Goal: Entertainment & Leisure: Consume media (video, audio)

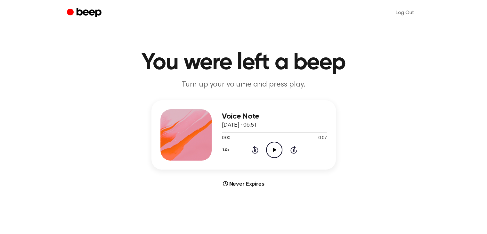
click at [268, 148] on icon "Play Audio" at bounding box center [274, 149] width 16 height 16
click at [271, 147] on icon "Play Audio" at bounding box center [274, 149] width 16 height 16
click at [266, 149] on circle at bounding box center [274, 150] width 16 height 16
click at [277, 147] on icon "Play Audio" at bounding box center [274, 149] width 16 height 16
click at [276, 146] on icon "Play Audio" at bounding box center [274, 149] width 16 height 16
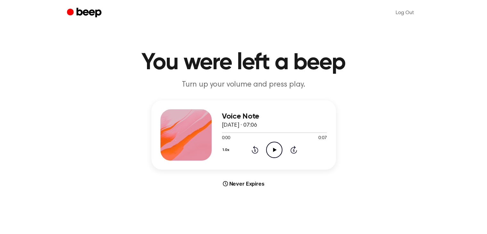
click at [269, 148] on icon "Play Audio" at bounding box center [274, 149] width 16 height 16
click at [272, 157] on icon "Play Audio" at bounding box center [274, 149] width 16 height 16
click at [269, 148] on icon "Play Audio" at bounding box center [274, 149] width 16 height 16
click at [280, 151] on icon "Play Audio" at bounding box center [274, 149] width 16 height 16
click at [275, 153] on icon "Play Audio" at bounding box center [274, 149] width 16 height 16
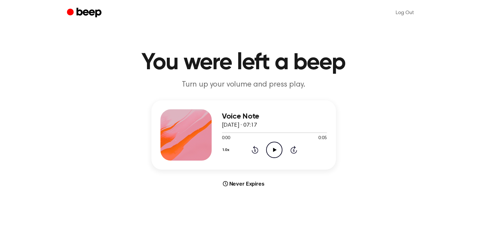
click at [273, 148] on icon at bounding box center [275, 150] width 4 height 4
click at [268, 151] on icon "Play Audio" at bounding box center [274, 149] width 16 height 16
click at [272, 149] on icon "Play Audio" at bounding box center [274, 149] width 16 height 16
click at [278, 152] on icon "Play Audio" at bounding box center [274, 149] width 16 height 16
click at [271, 149] on icon "Play Audio" at bounding box center [274, 149] width 16 height 16
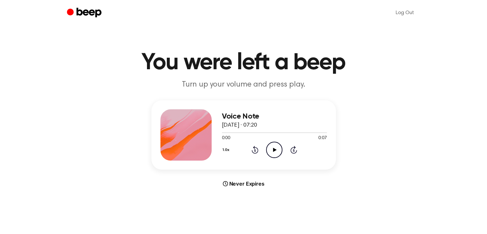
click at [273, 151] on icon "Play Audio" at bounding box center [274, 149] width 16 height 16
click at [270, 148] on icon "Play Audio" at bounding box center [274, 149] width 16 height 16
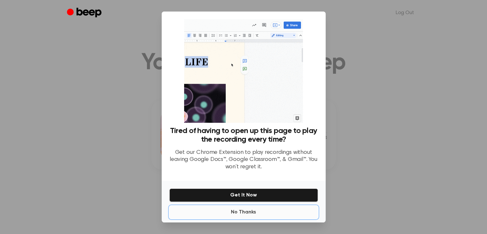
click at [241, 212] on button "No Thanks" at bounding box center [243, 211] width 148 height 13
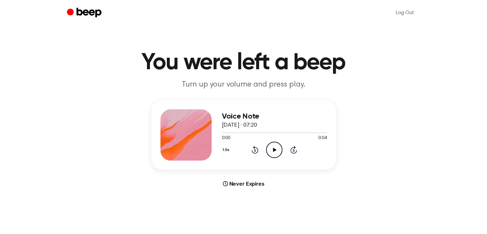
click at [276, 147] on icon "Play Audio" at bounding box center [274, 149] width 16 height 16
click at [277, 146] on icon "Play Audio" at bounding box center [274, 149] width 16 height 16
click at [273, 154] on icon "Play Audio" at bounding box center [274, 149] width 16 height 16
click at [265, 148] on div "1.0x Rewind 5 seconds Play Audio Skip 5 seconds" at bounding box center [274, 149] width 105 height 16
click at [279, 148] on icon "Play Audio" at bounding box center [274, 149] width 16 height 16
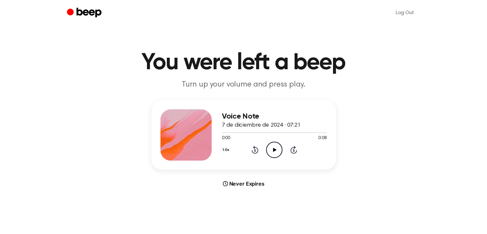
click at [271, 146] on icon "Play Audio" at bounding box center [274, 149] width 16 height 16
drag, startPoint x: 130, startPoint y: 104, endPoint x: 134, endPoint y: 103, distance: 5.0
click at [130, 104] on main "You were left a beep Turn up your volume and press play. Voice Note 7 de diciem…" at bounding box center [243, 191] width 487 height 382
click at [275, 152] on icon "Play Audio" at bounding box center [274, 149] width 16 height 16
click at [274, 151] on icon "Play Audio" at bounding box center [274, 149] width 16 height 16
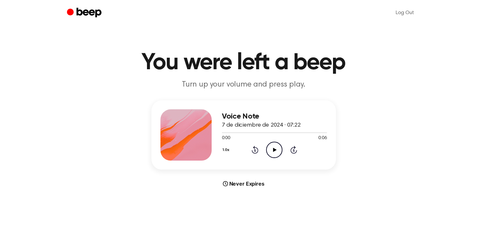
click at [278, 149] on icon "Play Audio" at bounding box center [274, 149] width 16 height 16
click at [274, 153] on icon "Play Audio" at bounding box center [274, 149] width 16 height 16
click at [268, 146] on icon "Play Audio" at bounding box center [274, 149] width 16 height 16
click at [120, 149] on div "Voice Note 7 de diciembre de 2024 · 07:23 0:04 0:05 Your browser does not suppo…" at bounding box center [243, 143] width 471 height 87
click at [274, 149] on icon at bounding box center [275, 150] width 4 height 4
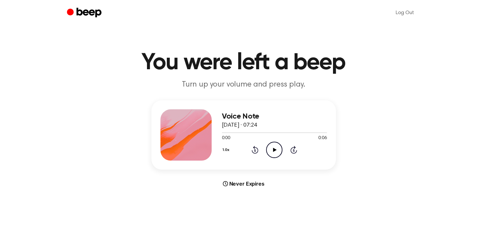
click at [277, 152] on icon "Play Audio" at bounding box center [274, 149] width 16 height 16
click at [276, 147] on icon "Play Audio" at bounding box center [274, 149] width 16 height 16
click at [277, 151] on icon "Play Audio" at bounding box center [274, 149] width 16 height 16
click at [275, 150] on icon "Play Audio" at bounding box center [274, 149] width 16 height 16
click at [278, 148] on icon "Play Audio" at bounding box center [274, 149] width 16 height 16
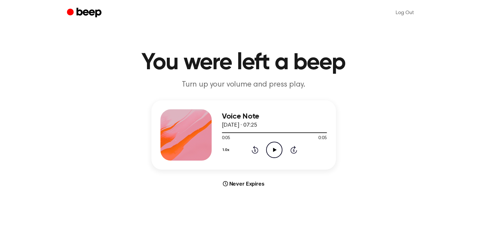
click at [279, 146] on icon "Play Audio" at bounding box center [274, 149] width 16 height 16
click at [273, 149] on icon "Play Audio" at bounding box center [274, 149] width 16 height 16
click at [278, 152] on icon "Play Audio" at bounding box center [274, 149] width 16 height 16
click at [278, 150] on icon "Play Audio" at bounding box center [274, 149] width 16 height 16
click at [270, 153] on icon "Play Audio" at bounding box center [274, 149] width 16 height 16
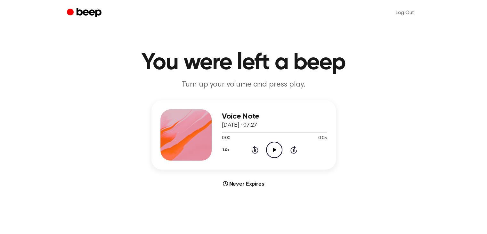
click at [279, 151] on icon "Play Audio" at bounding box center [274, 149] width 16 height 16
